Goal: Transaction & Acquisition: Subscribe to service/newsletter

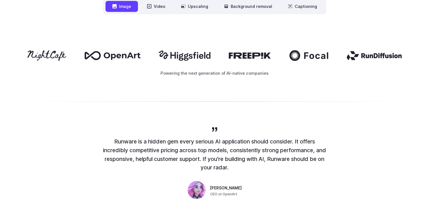
scroll to position [254, 0]
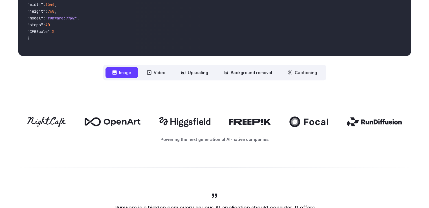
click at [125, 70] on button "Image" at bounding box center [121, 72] width 32 height 11
click at [125, 74] on button "Image" at bounding box center [121, 72] width 32 height 11
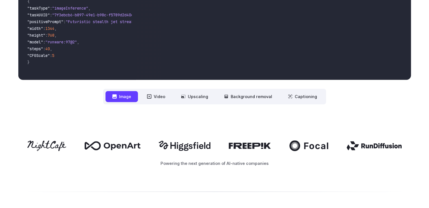
scroll to position [169, 0]
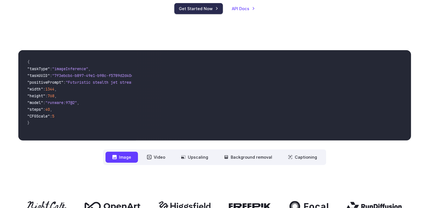
click at [206, 7] on link "Get Started Now" at bounding box center [198, 8] width 48 height 11
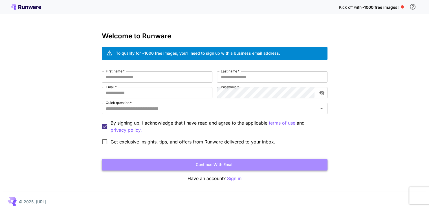
click at [215, 163] on button "Continue with email" at bounding box center [215, 165] width 226 height 12
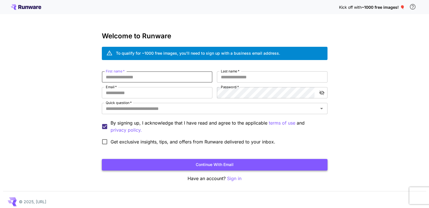
click at [215, 163] on button "Continue with email" at bounding box center [215, 165] width 226 height 12
